Goal: Task Accomplishment & Management: Manage account settings

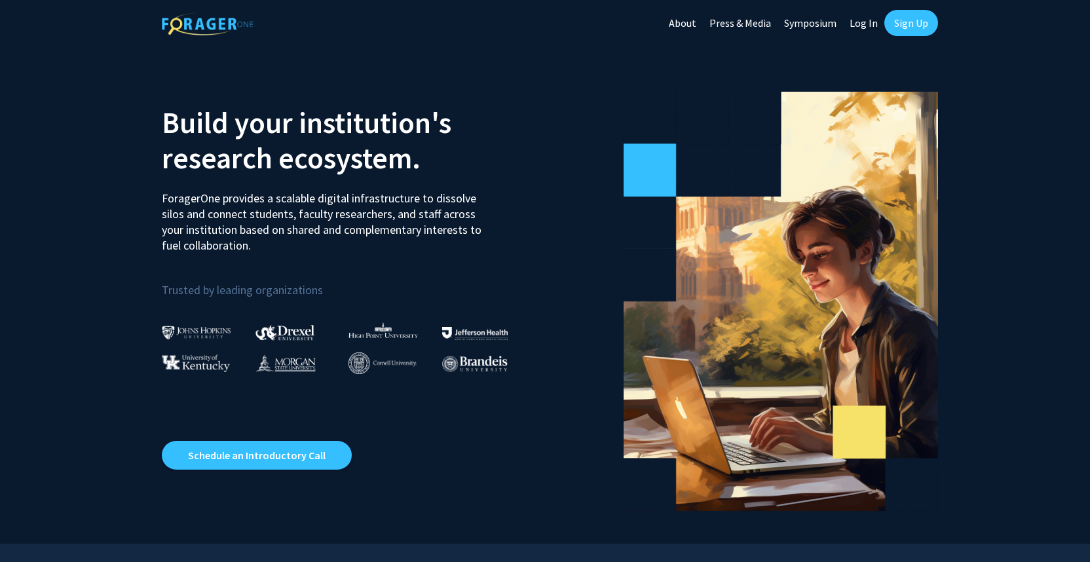
click at [863, 17] on link "Log In" at bounding box center [863, 23] width 41 height 46
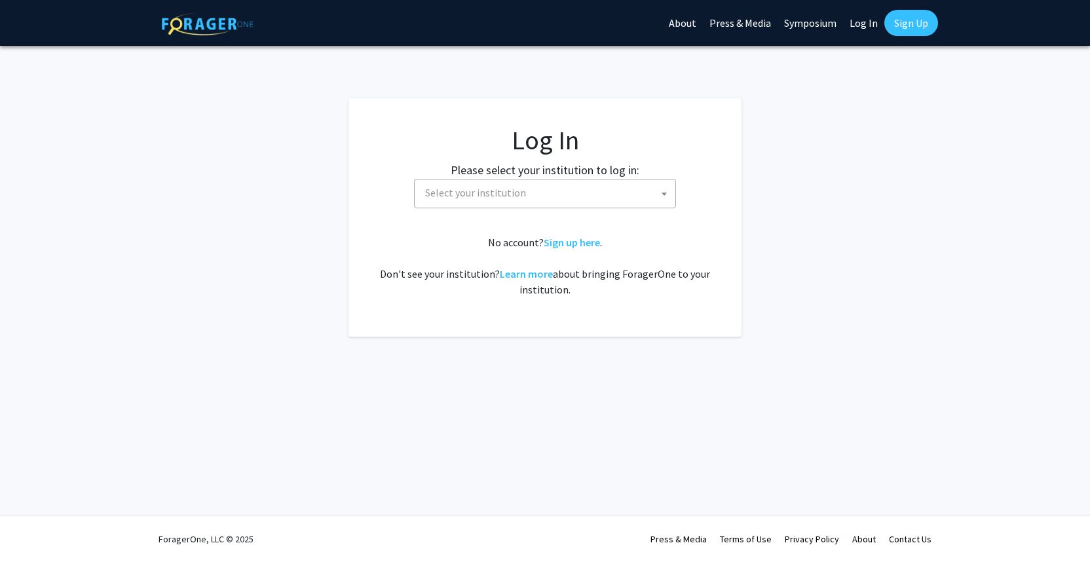
click at [543, 204] on span "Select your institution" at bounding box center [547, 192] width 255 height 27
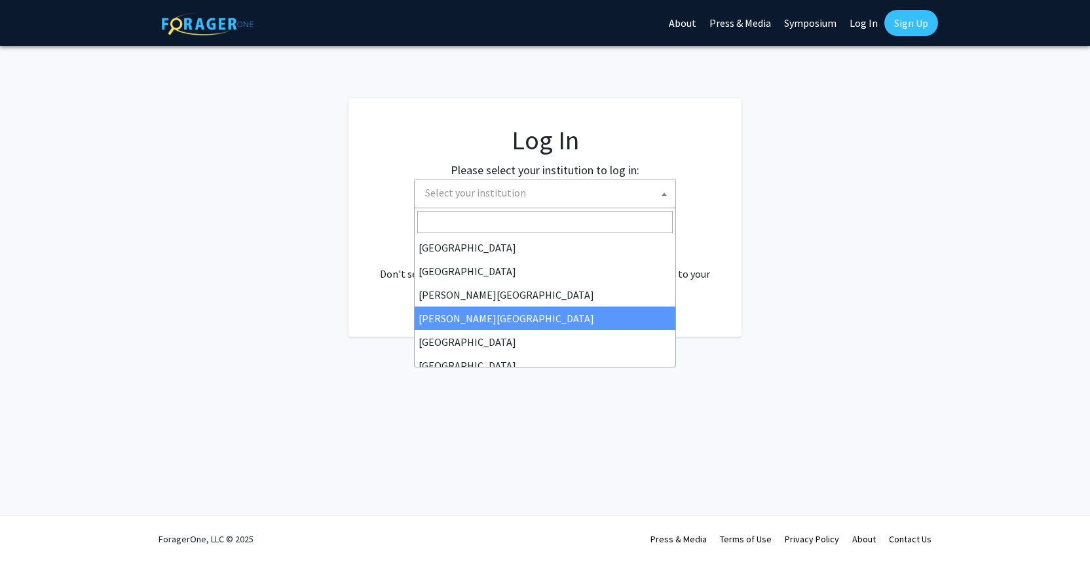
select select "27"
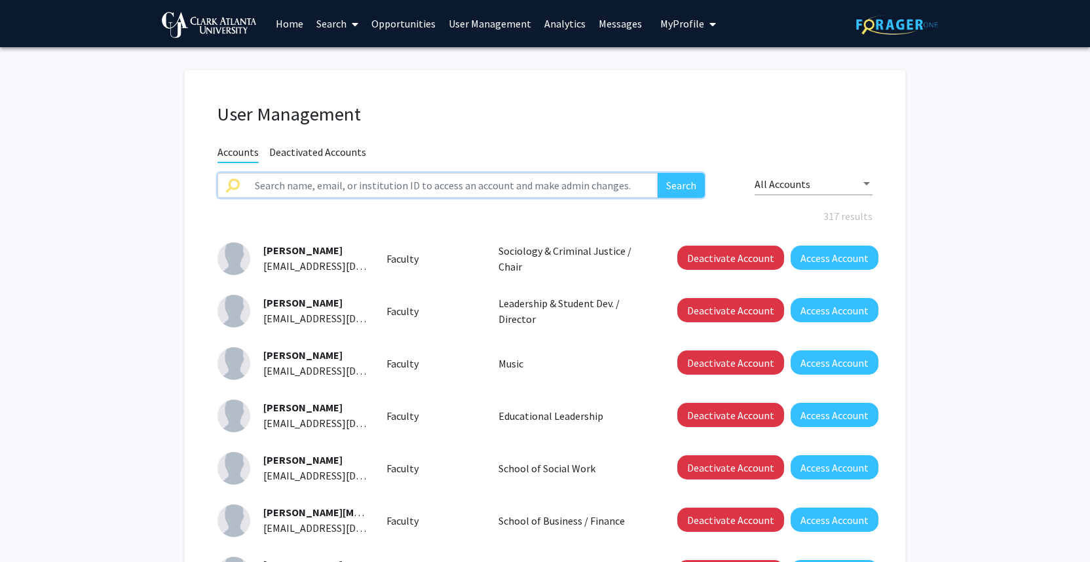
click at [382, 185] on input "text" at bounding box center [452, 185] width 411 height 25
click at [680, 187] on button "Search" at bounding box center [681, 185] width 47 height 25
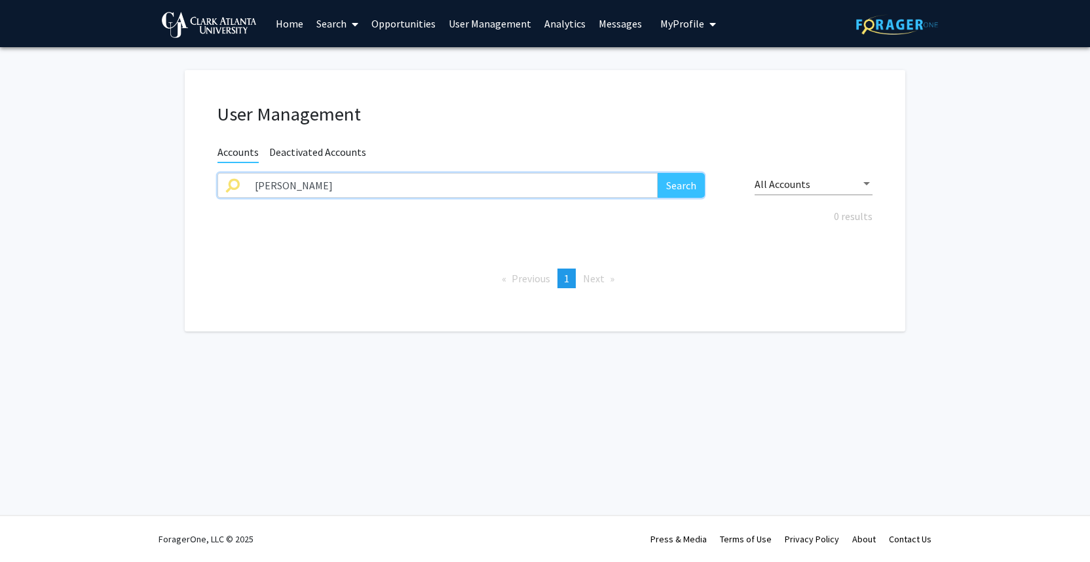
click at [606, 186] on input "Chasity evans" at bounding box center [452, 185] width 411 height 25
click at [680, 187] on button "Search" at bounding box center [681, 185] width 47 height 25
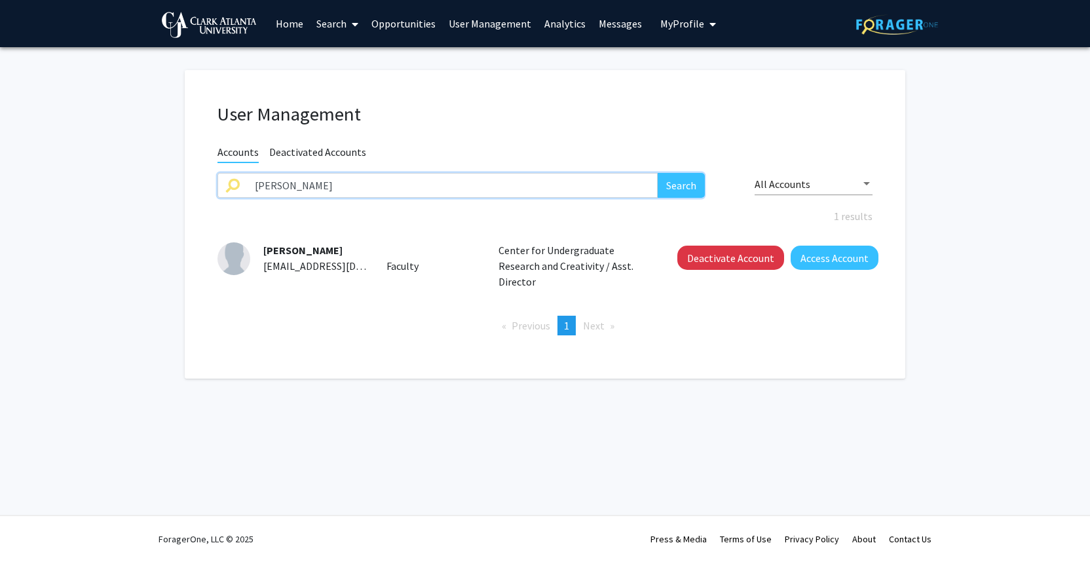
type input "Chasity"
click at [236, 263] on img at bounding box center [233, 258] width 33 height 33
click at [815, 266] on button "Access Account" at bounding box center [834, 258] width 88 height 24
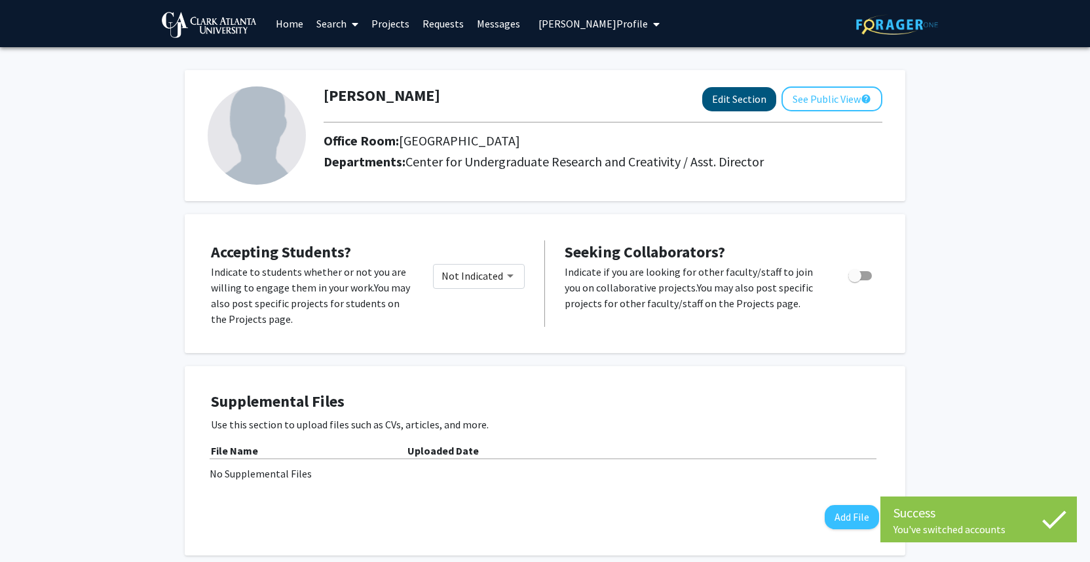
click at [741, 111] on button "Edit Section" at bounding box center [739, 99] width 74 height 24
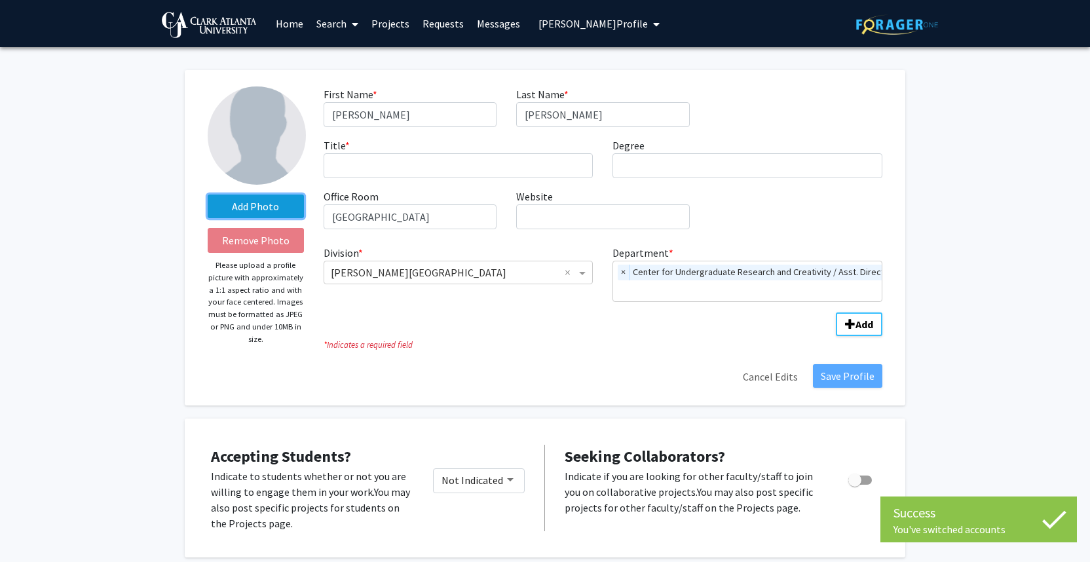
click at [247, 214] on label "Add Photo" at bounding box center [256, 207] width 96 height 24
click at [0, 0] on input "Add Photo" at bounding box center [0, 0] width 0 height 0
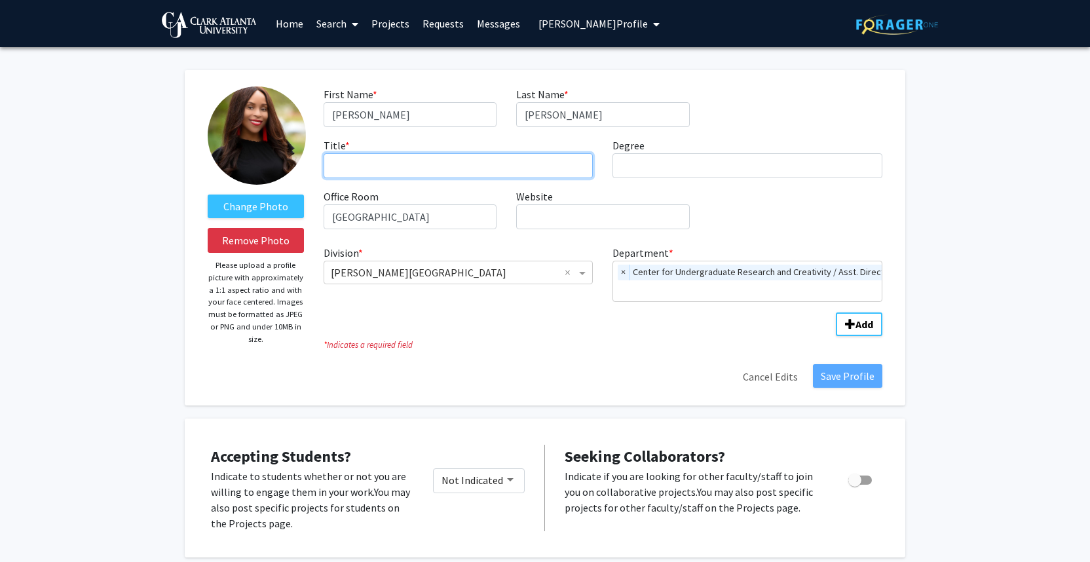
click at [568, 170] on input "Title * required" at bounding box center [459, 165] width 270 height 25
type input "Assistant Director"
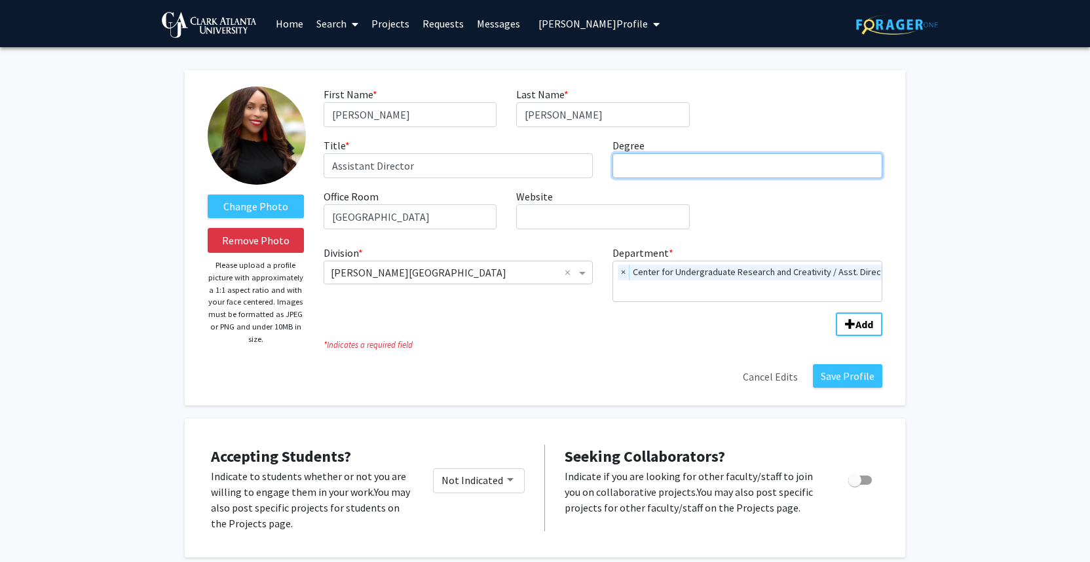
click at [737, 167] on input "Degree required" at bounding box center [747, 165] width 270 height 25
type input "MBA"
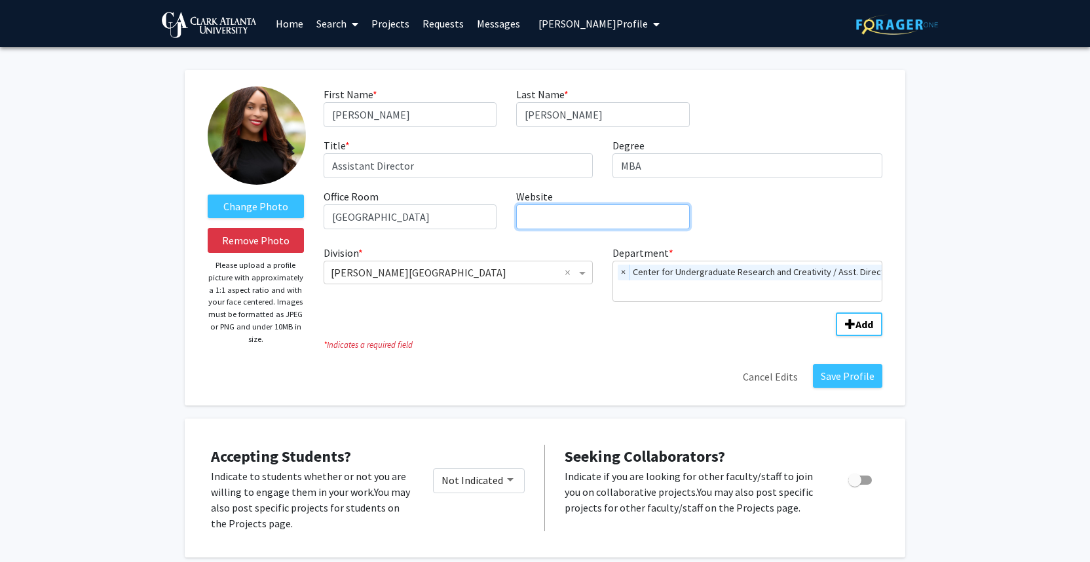
click at [606, 227] on input "Website required" at bounding box center [602, 216] width 173 height 25
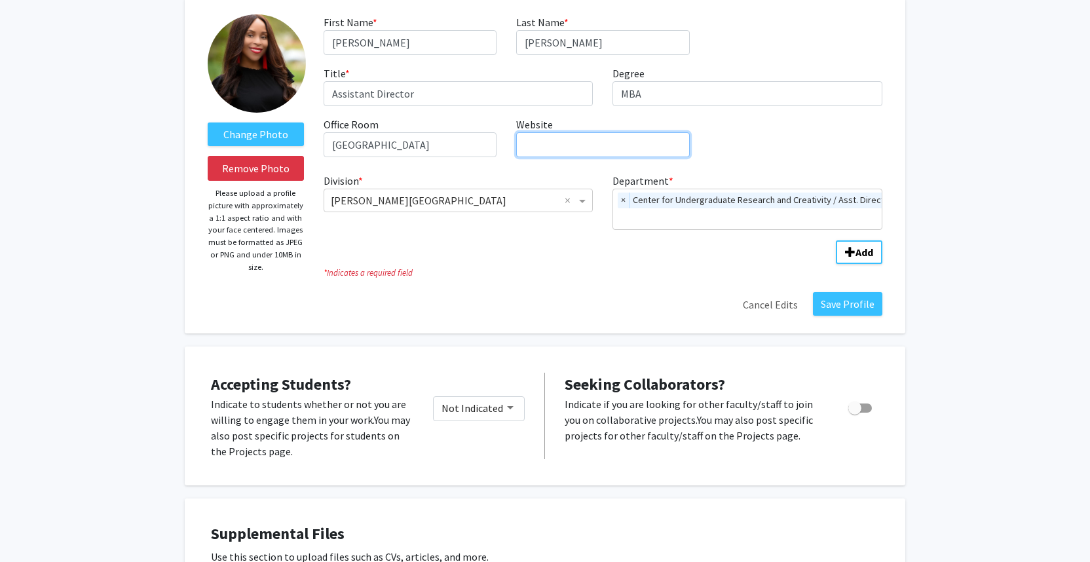
scroll to position [73, 0]
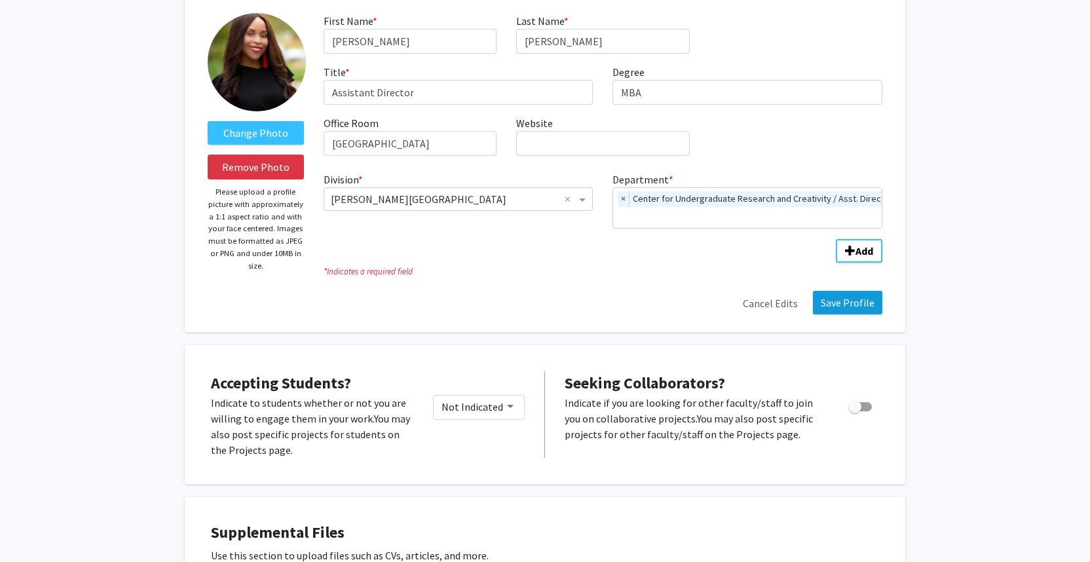
click at [840, 310] on button "Save Profile" at bounding box center [847, 303] width 69 height 24
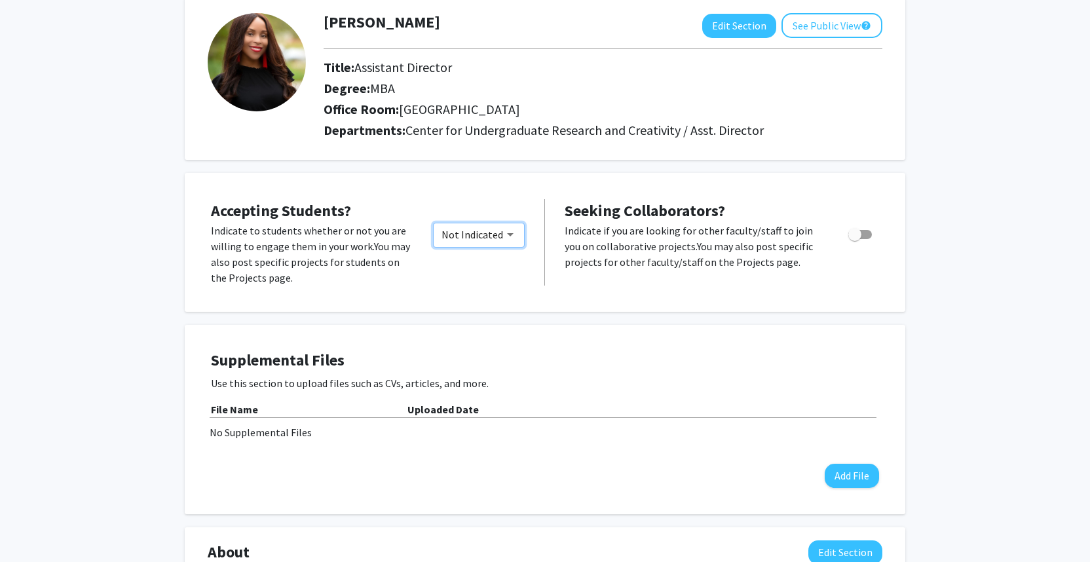
click at [494, 232] on span "Not Indicated" at bounding box center [472, 234] width 62 height 13
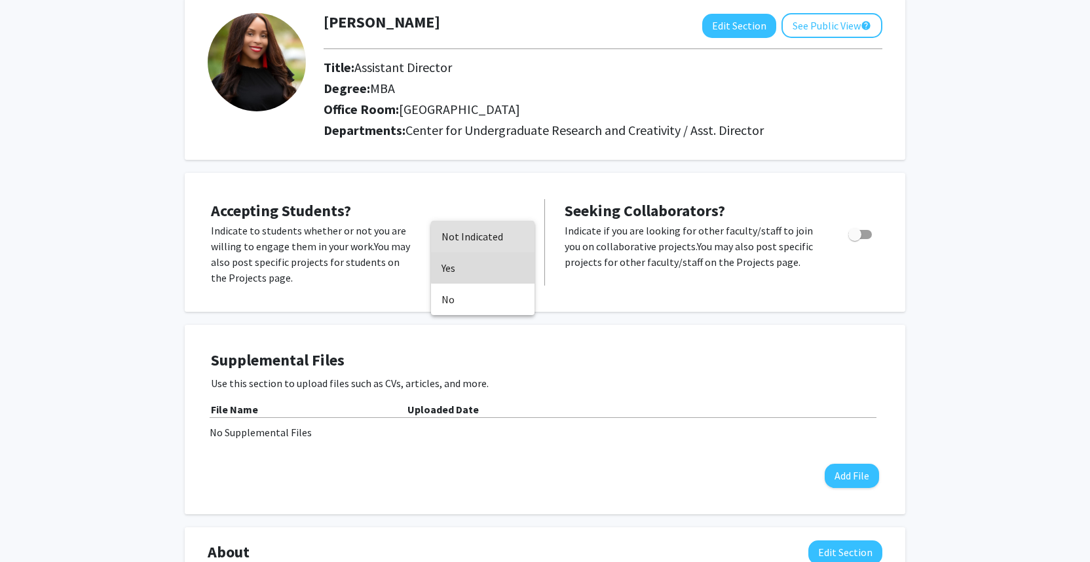
click at [489, 263] on span "Yes" at bounding box center [482, 267] width 83 height 31
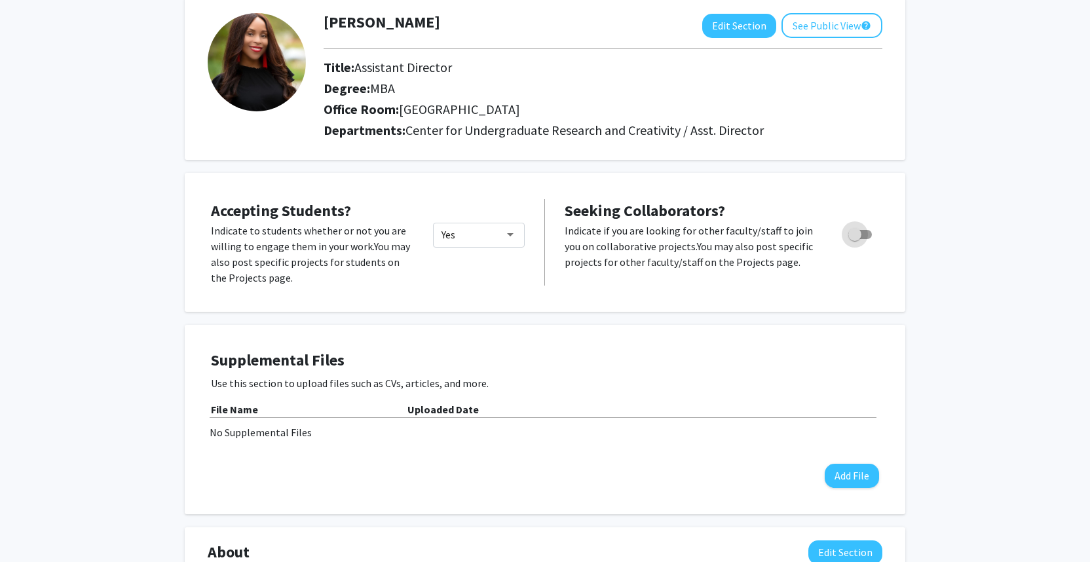
click at [868, 241] on label "Toggle" at bounding box center [857, 235] width 29 height 16
click at [855, 240] on input "Toggle" at bounding box center [854, 239] width 1 height 1
checkbox input "true"
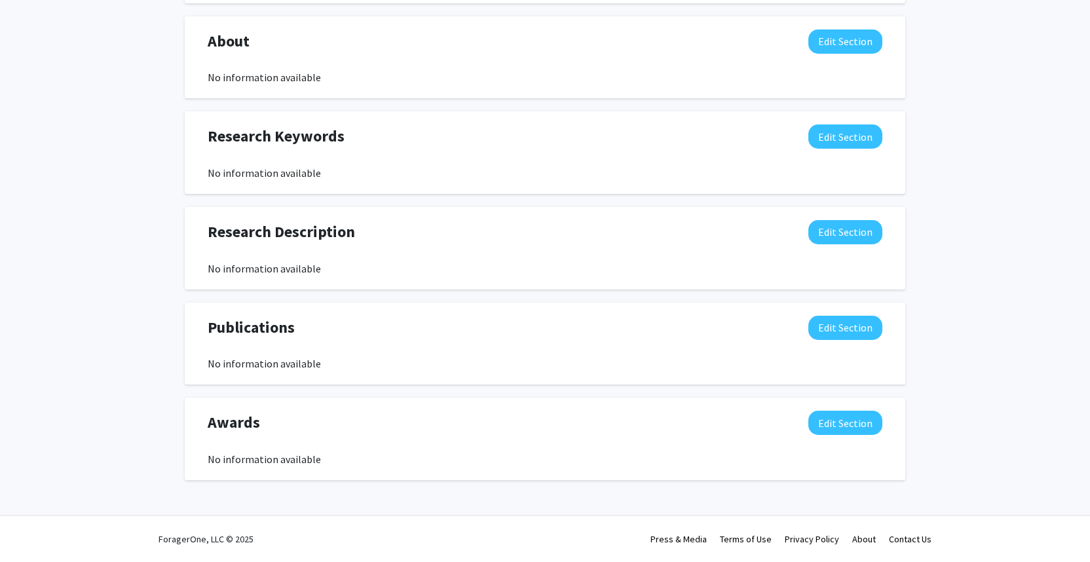
scroll to position [585, 0]
click at [863, 319] on button "Edit Section" at bounding box center [845, 328] width 74 height 24
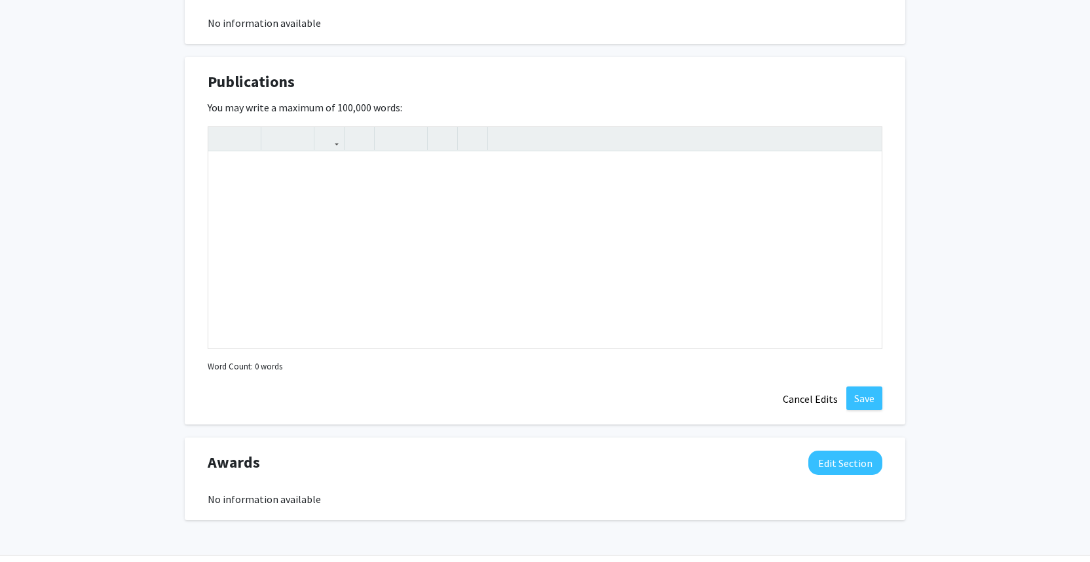
scroll to position [837, 0]
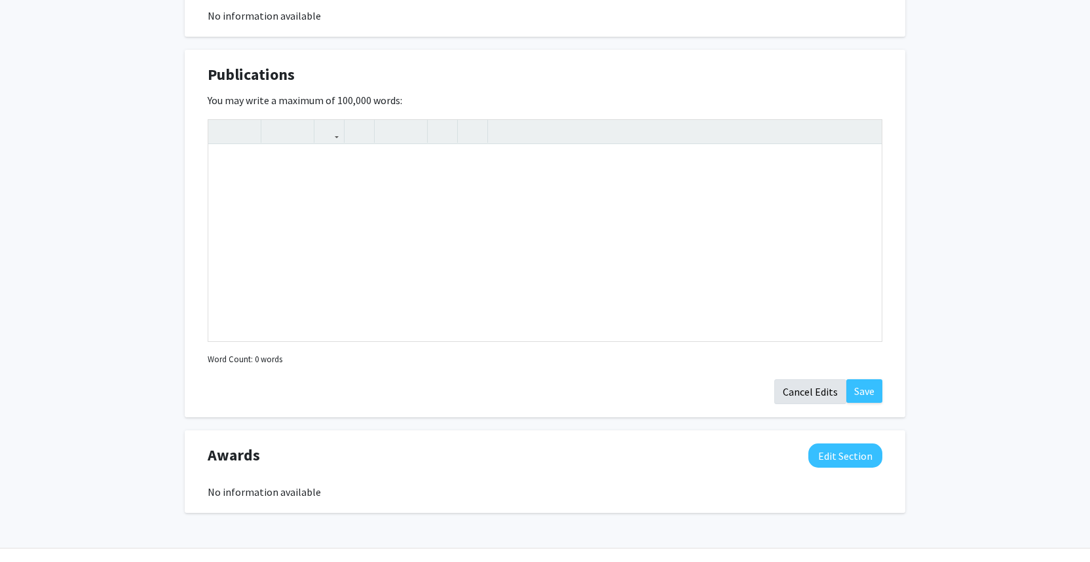
click at [828, 395] on button "Cancel Edits" at bounding box center [810, 391] width 72 height 25
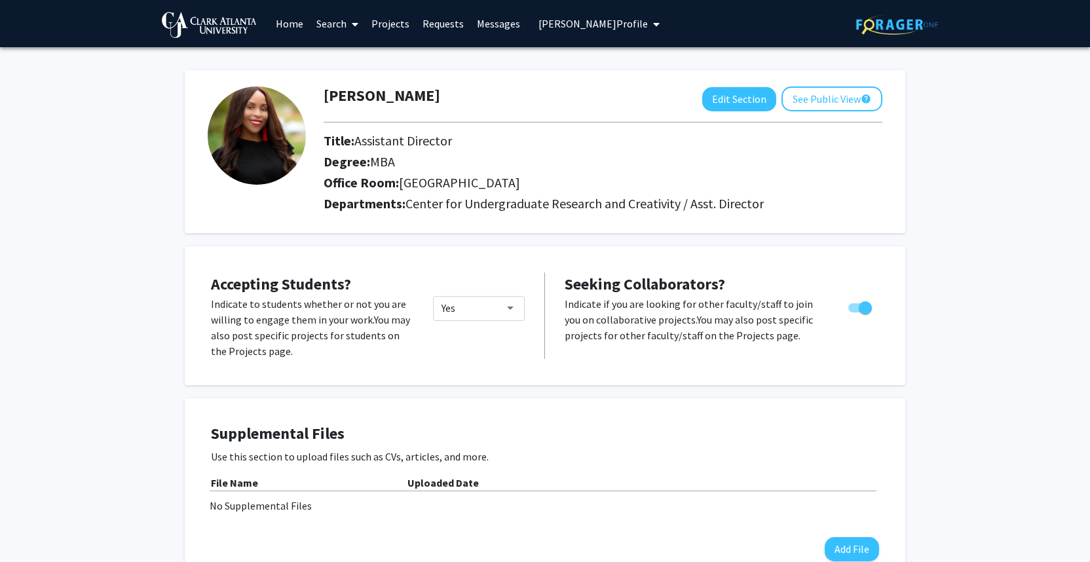
scroll to position [0, 0]
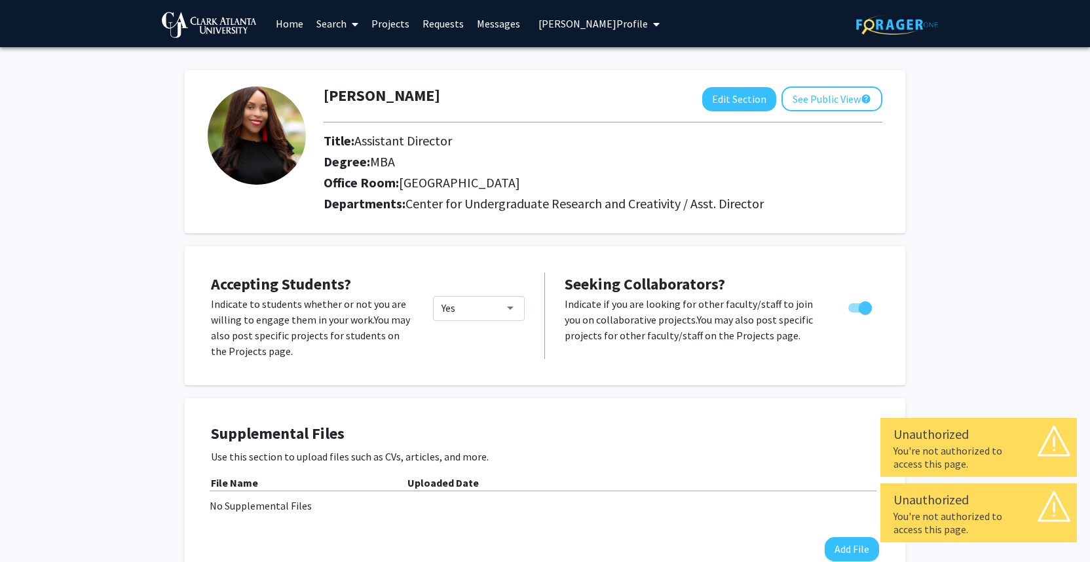
click at [606, 29] on span "Chasity Evans's Profile" at bounding box center [592, 23] width 109 height 13
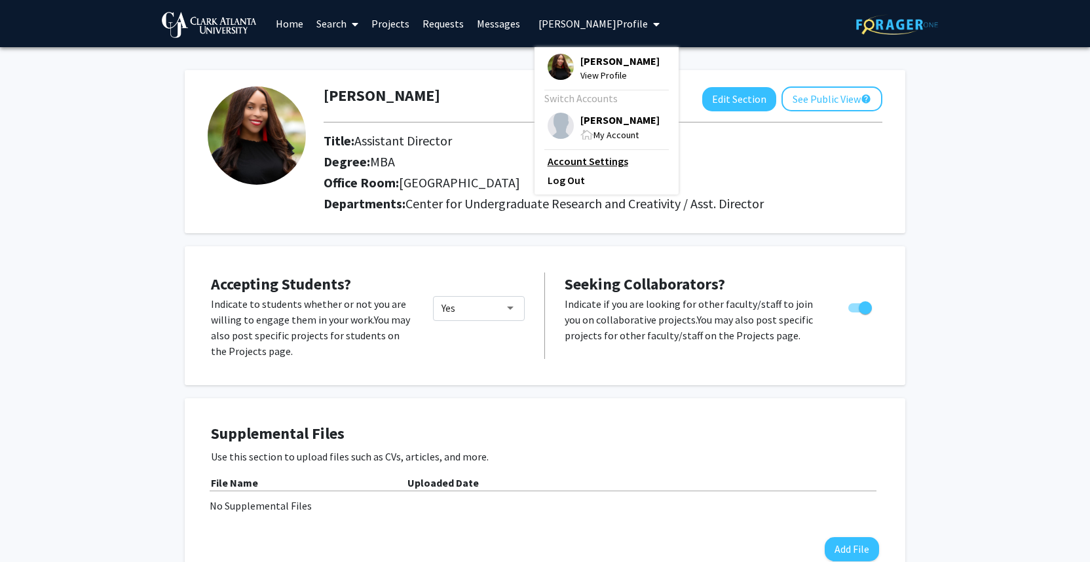
click at [592, 162] on link "Account Settings" at bounding box center [607, 161] width 118 height 16
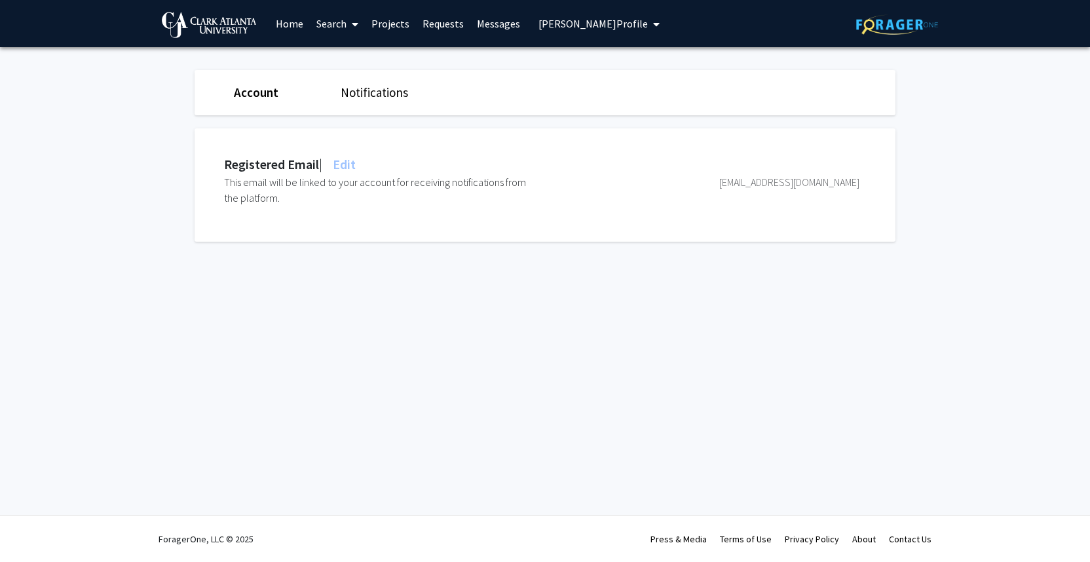
click at [231, 26] on img at bounding box center [209, 25] width 94 height 26
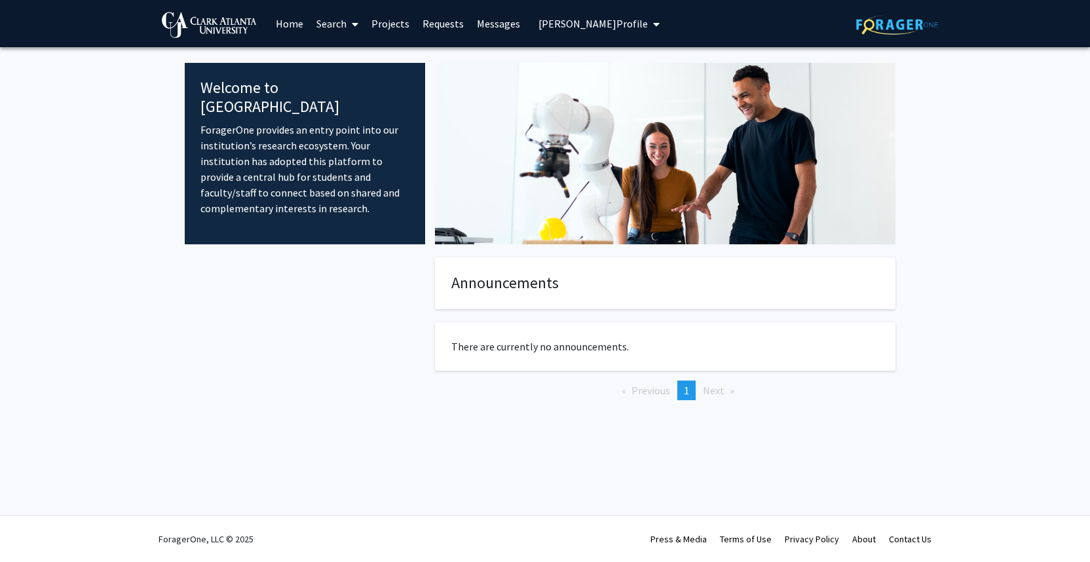
click at [294, 24] on link "Home" at bounding box center [289, 24] width 41 height 46
click at [282, 23] on link "Home" at bounding box center [289, 24] width 41 height 46
click at [342, 26] on link "Search" at bounding box center [337, 24] width 55 height 46
click at [364, 88] on span "Students" at bounding box center [350, 86] width 80 height 26
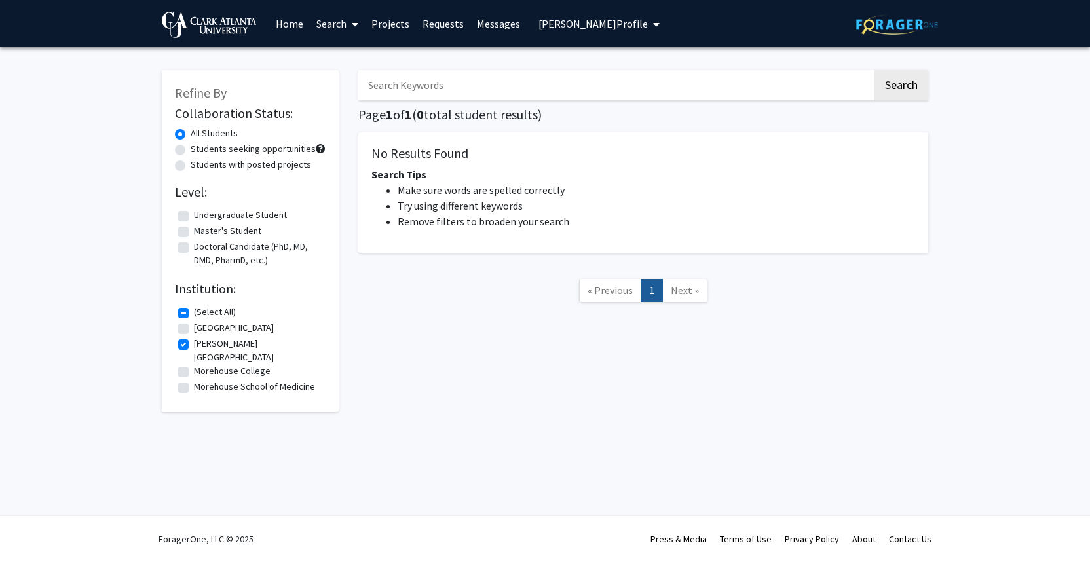
click at [880, 31] on img at bounding box center [897, 24] width 82 height 20
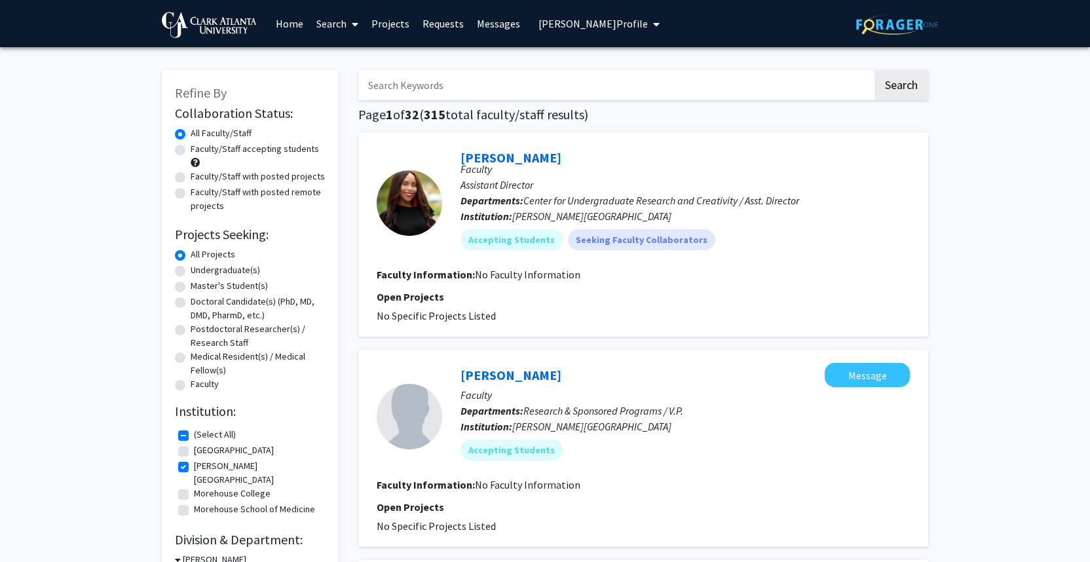
click at [650, 20] on div "Skip navigation Home Search Projects Requests Messages Chasity Evans's Profile …" at bounding box center [545, 23] width 786 height 47
click at [648, 37] on span "My profile dropdown to access profile and logout" at bounding box center [654, 24] width 12 height 46
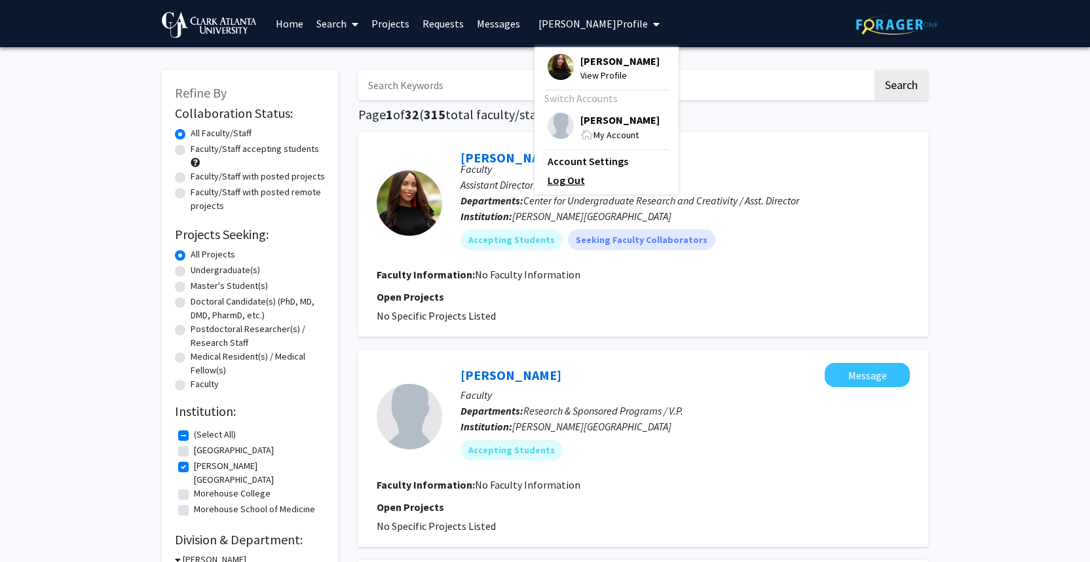
click at [574, 177] on link "Log Out" at bounding box center [607, 180] width 118 height 16
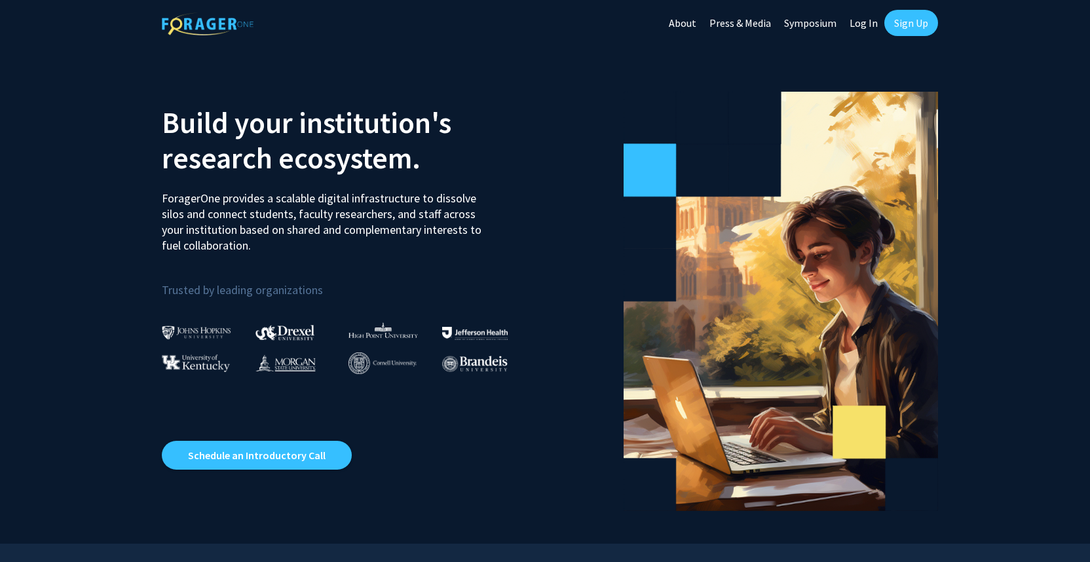
click at [866, 26] on link "Log In" at bounding box center [863, 23] width 41 height 46
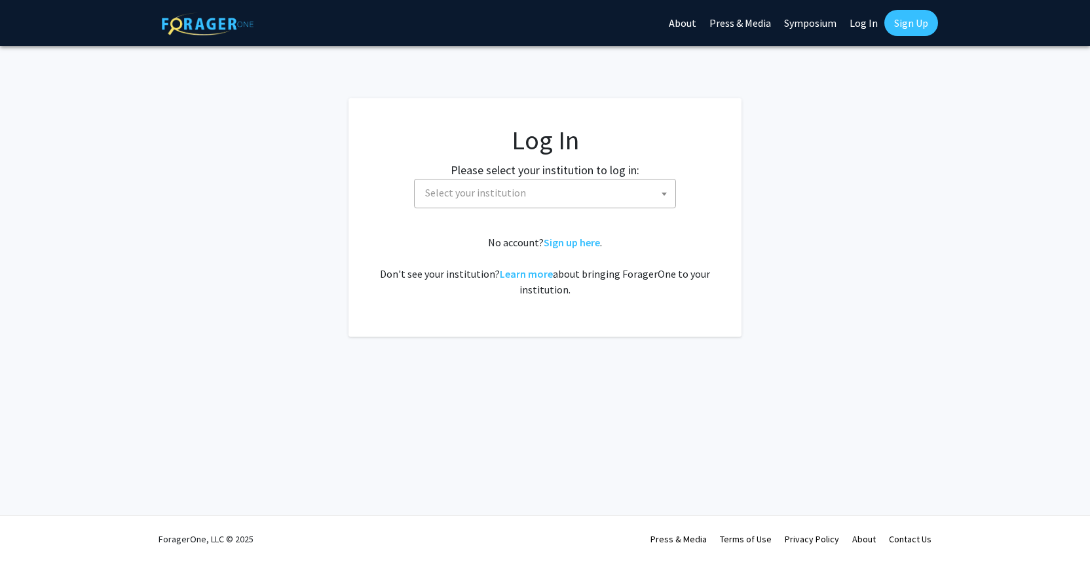
click at [571, 164] on label "Please select your institution to log in:" at bounding box center [545, 170] width 189 height 18
click at [571, 165] on label "Please select your institution to log in:" at bounding box center [545, 170] width 189 height 18
click at [571, 166] on label "Please select your institution to log in:" at bounding box center [545, 170] width 189 height 18
click at [635, 185] on span "Select your institution" at bounding box center [547, 192] width 255 height 27
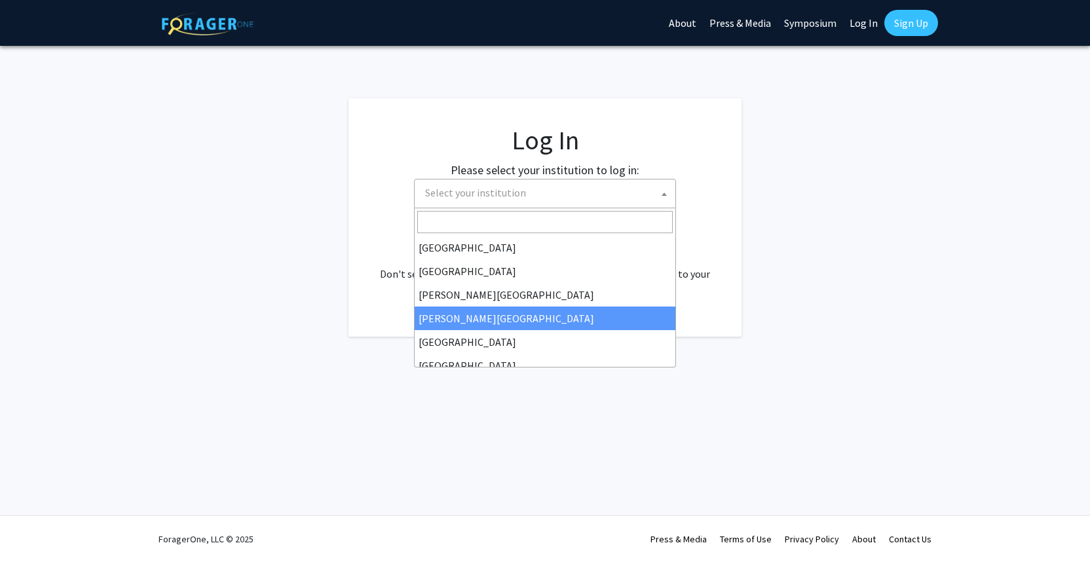
select select "27"
